Goal: Obtain resource: Download file/media

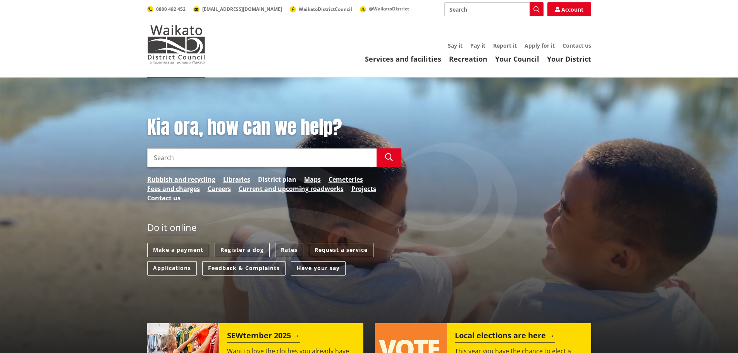
click at [282, 177] on link "District plan" at bounding box center [277, 179] width 38 height 9
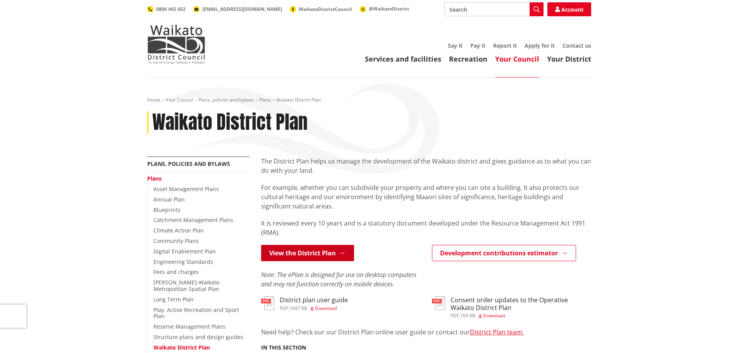
click at [311, 251] on link "View the District Plan" at bounding box center [307, 253] width 93 height 16
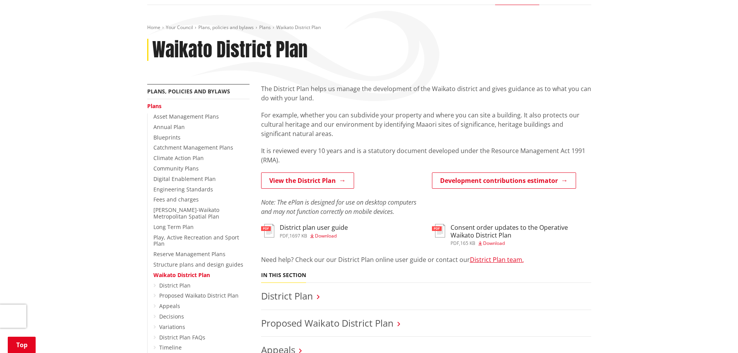
scroll to position [155, 0]
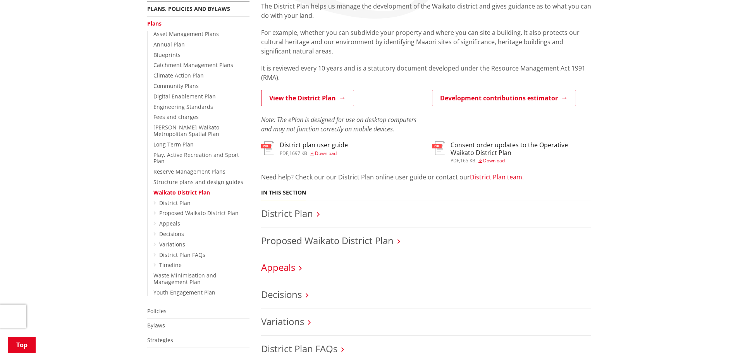
click at [273, 271] on link "Appeals" at bounding box center [278, 267] width 34 height 13
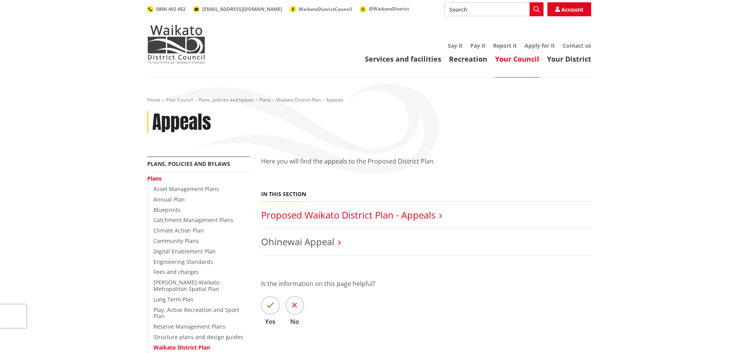
click at [306, 215] on link "Proposed Waikato District Plan - Appeals" at bounding box center [348, 214] width 174 height 13
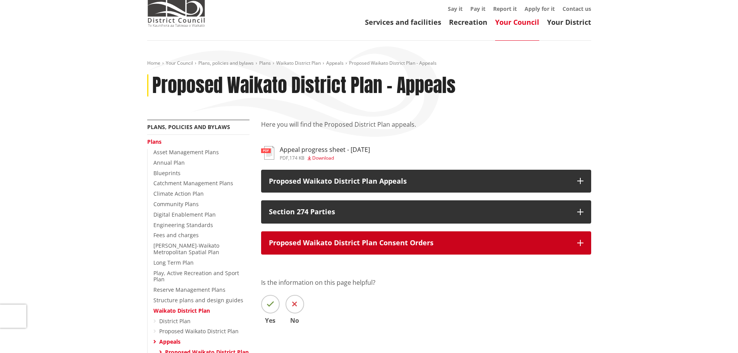
scroll to position [39, 0]
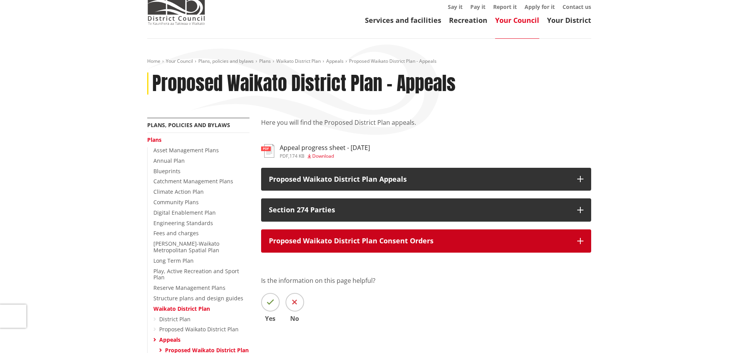
click at [309, 242] on p "Proposed Waikato District Plan Consent Orders" at bounding box center [419, 241] width 301 height 8
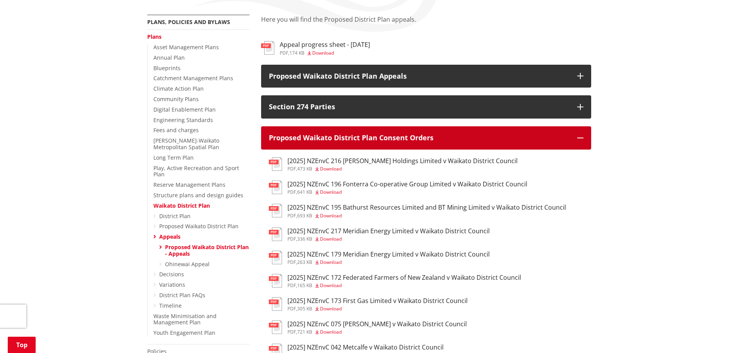
scroll to position [155, 0]
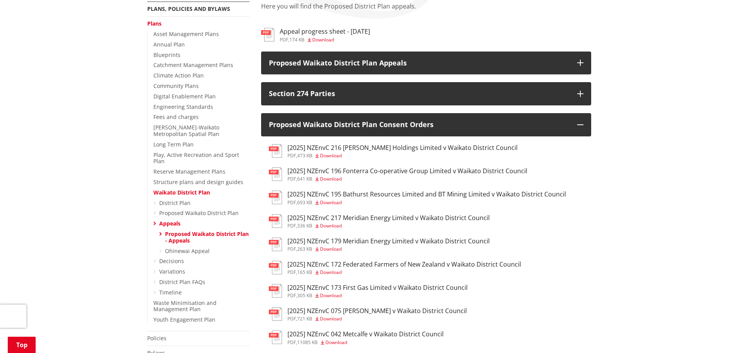
click at [329, 225] on span "Download" at bounding box center [331, 225] width 22 height 7
